Goal: Transaction & Acquisition: Purchase product/service

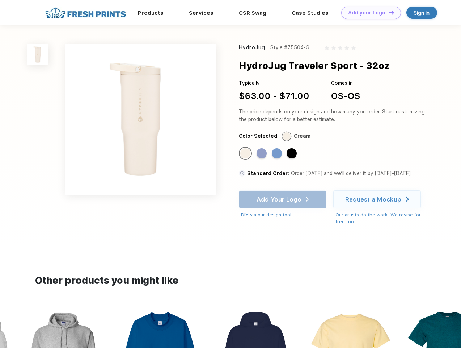
click at [369, 13] on link "Add your Logo Design Tool" at bounding box center [371, 13] width 60 height 13
click at [0, 0] on div "Design Tool" at bounding box center [0, 0] width 0 height 0
click at [389, 12] on link "Add your Logo Design Tool" at bounding box center [371, 13] width 60 height 13
click at [38, 54] on img at bounding box center [37, 54] width 21 height 21
click at [246, 154] on div "Standard Color" at bounding box center [245, 153] width 10 height 10
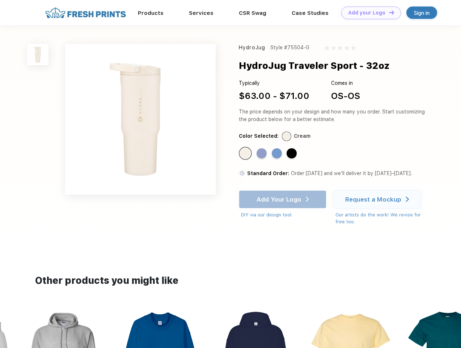
click at [263, 154] on div "Standard Color" at bounding box center [262, 153] width 10 height 10
click at [278, 154] on div "Standard Color" at bounding box center [277, 153] width 10 height 10
click at [293, 154] on div "Standard Color" at bounding box center [292, 153] width 10 height 10
click at [284, 199] on div "Add Your Logo DIY via our design tool. Ah shoot! This product isn't up in our d…" at bounding box center [283, 204] width 88 height 28
click at [378, 199] on div "Request a Mockup" at bounding box center [373, 199] width 56 height 7
